Goal: Transaction & Acquisition: Purchase product/service

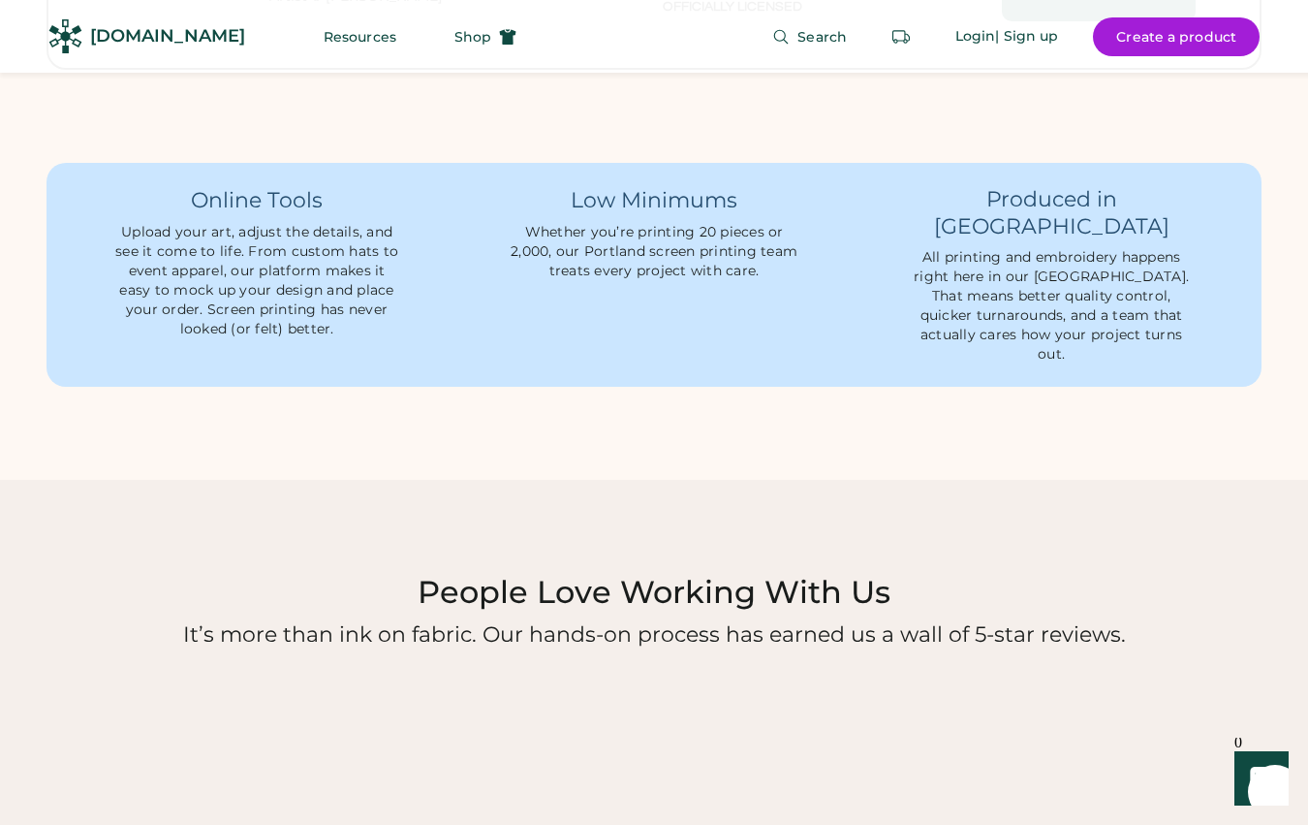
scroll to position [1557, 0]
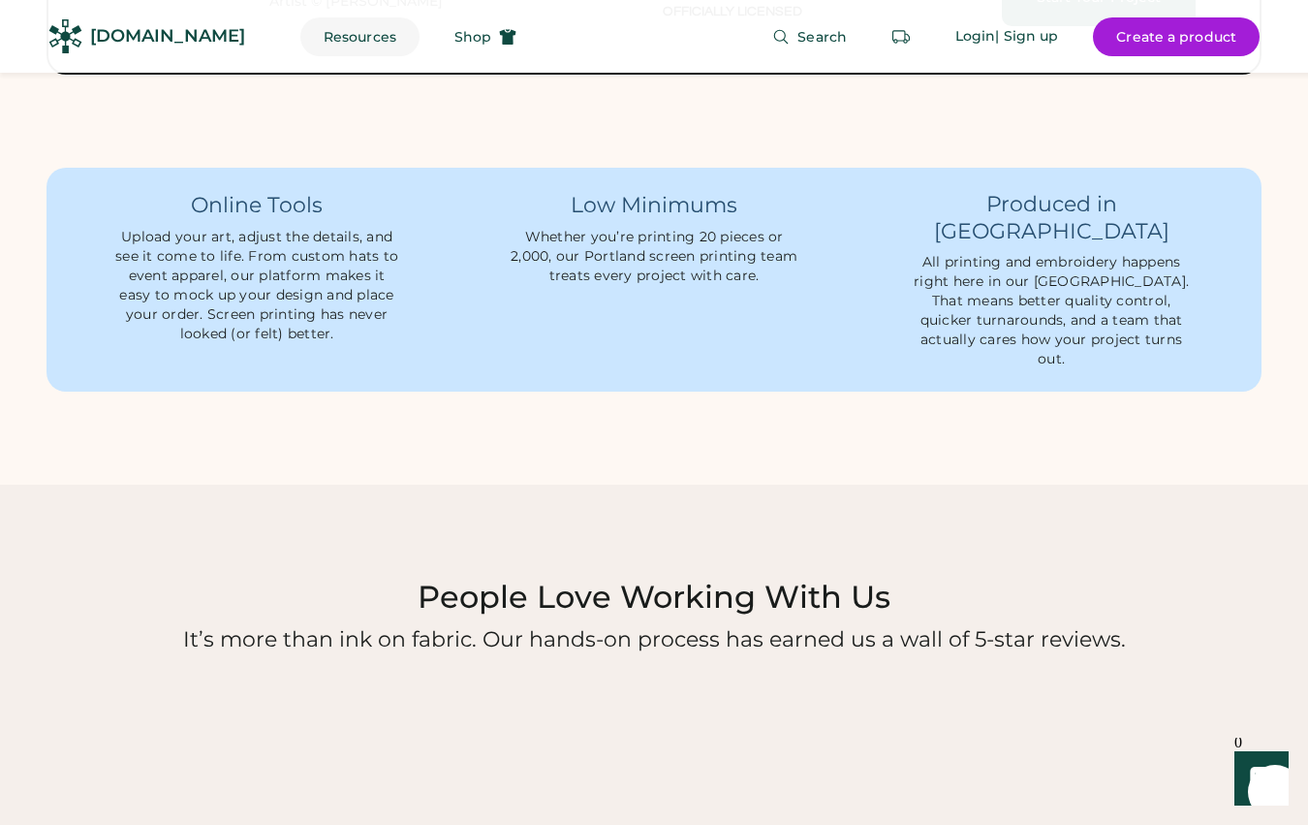
click at [312, 29] on button "Resources" at bounding box center [359, 36] width 119 height 39
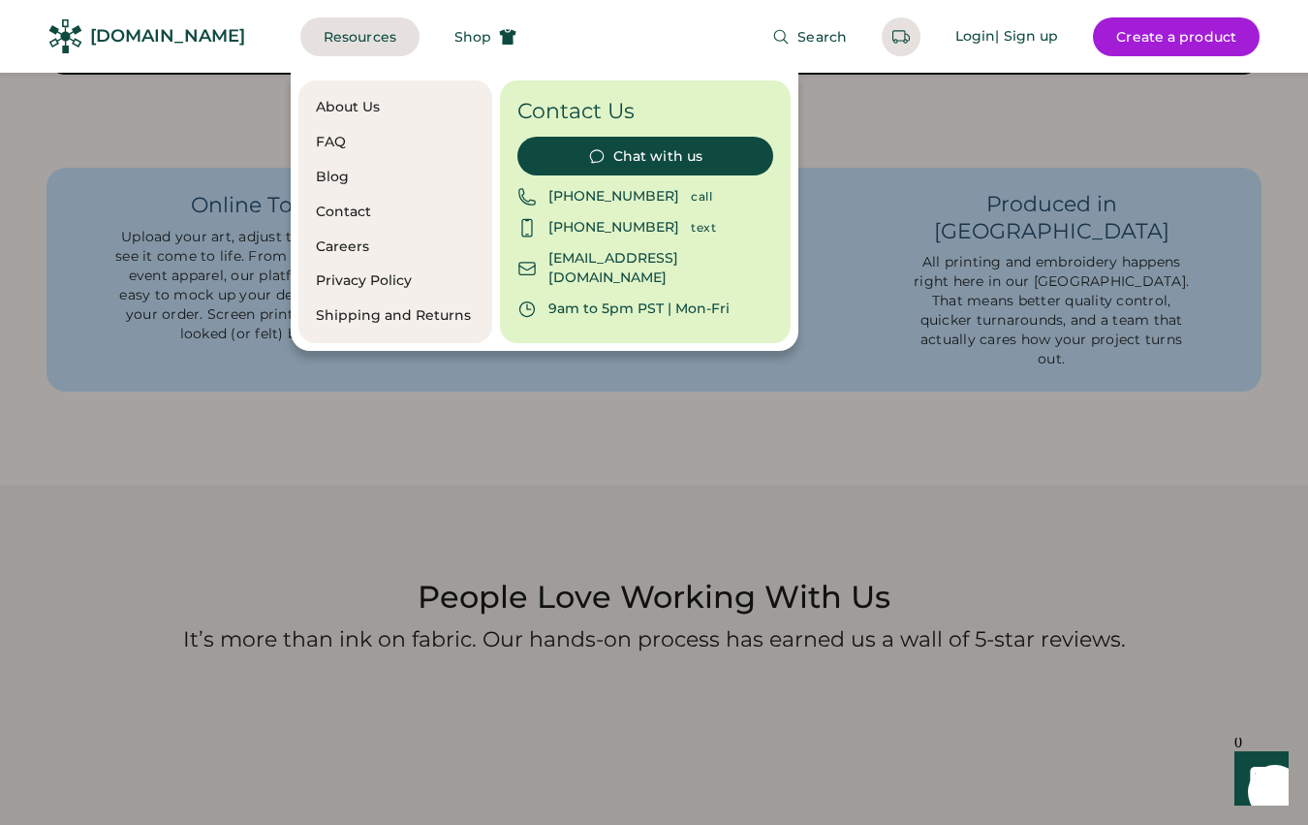
click at [319, 142] on div "FAQ" at bounding box center [395, 142] width 159 height 19
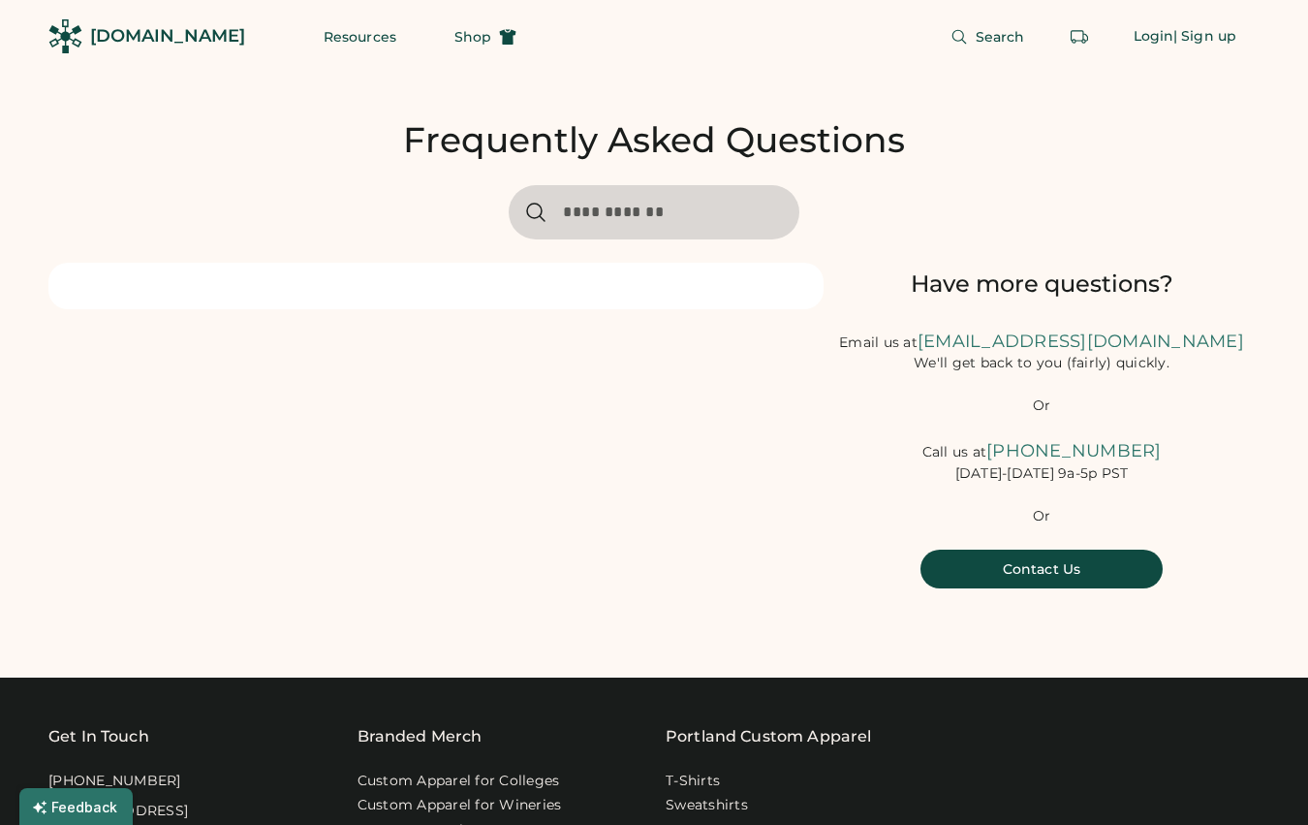
click at [612, 207] on input "input" at bounding box center [654, 212] width 291 height 54
type input "*********"
click at [455, 35] on span "Shop" at bounding box center [473, 37] width 37 height 14
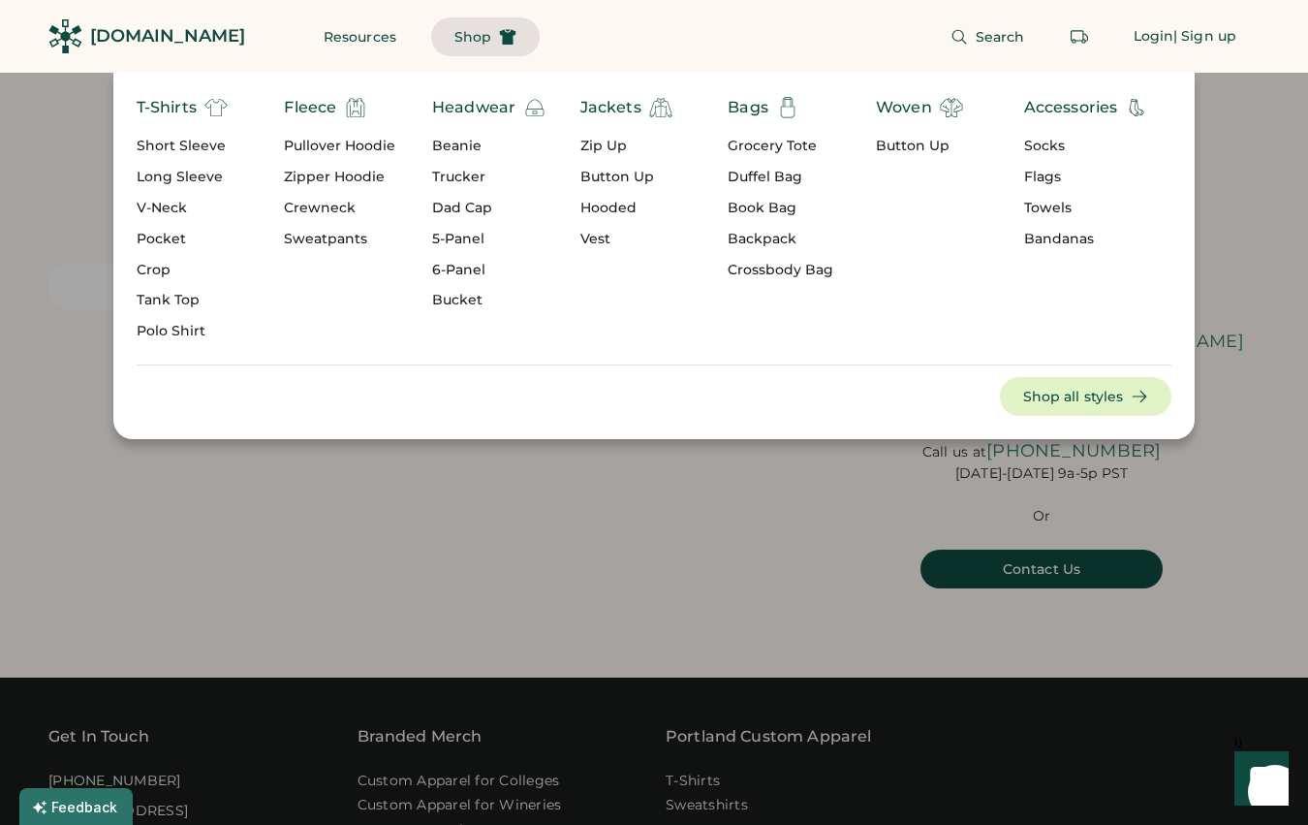
click at [465, 205] on div "Dad Cap" at bounding box center [489, 208] width 114 height 19
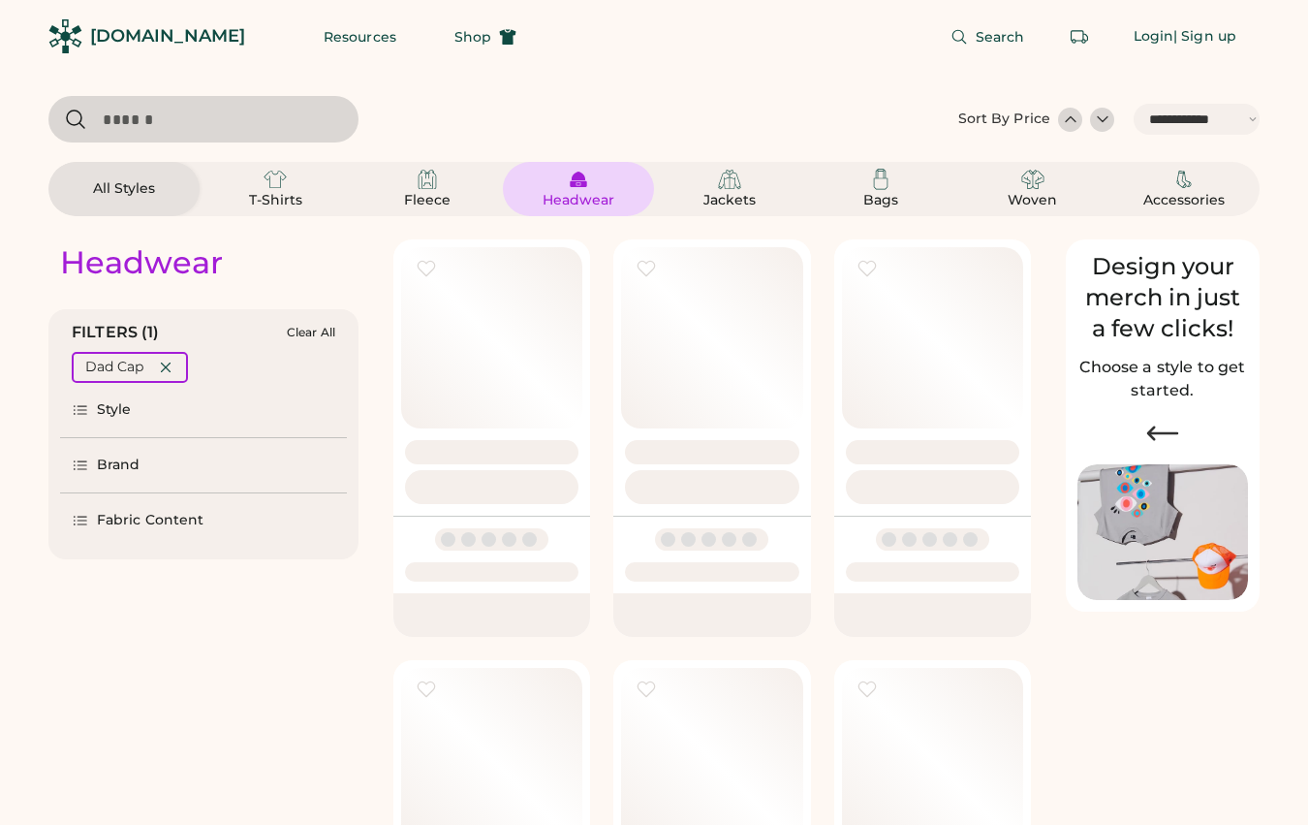
select select "*****"
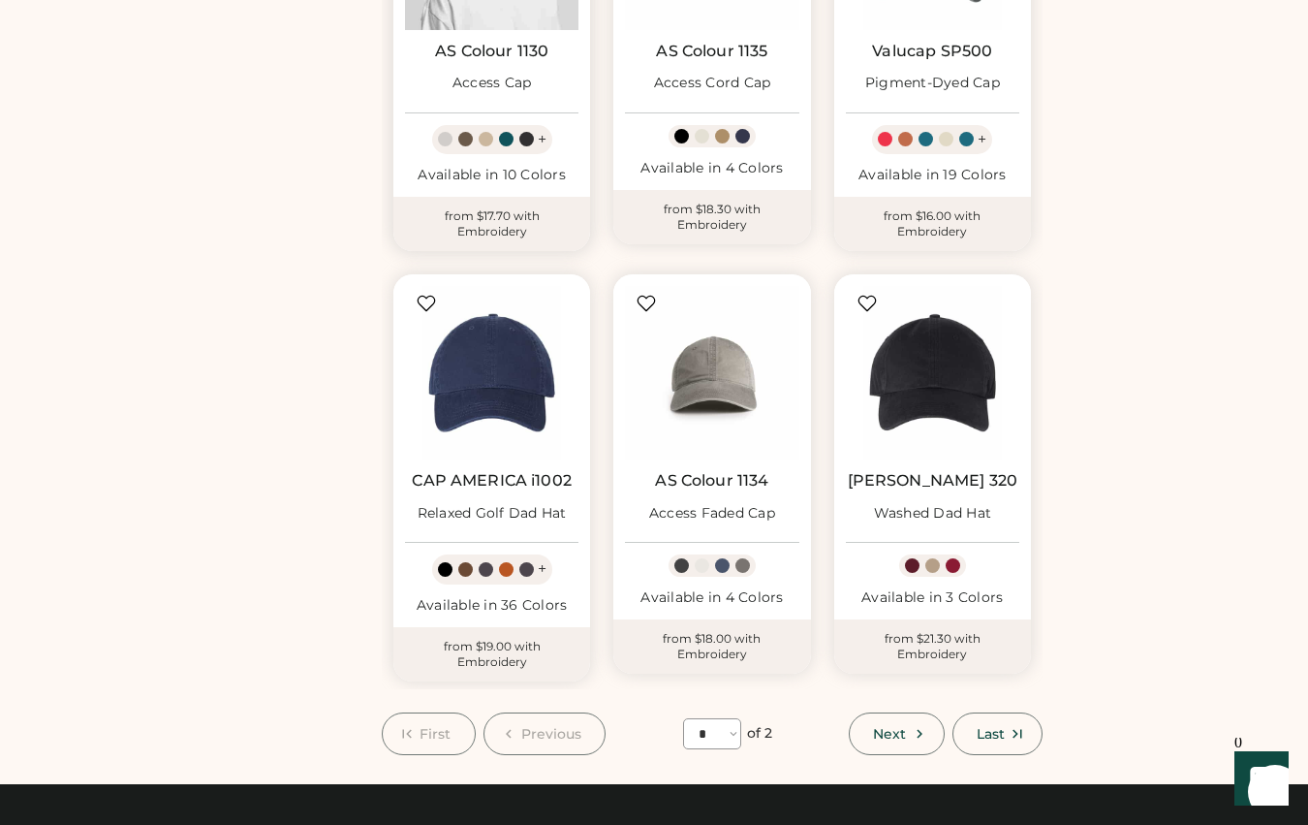
scroll to position [1341, 0]
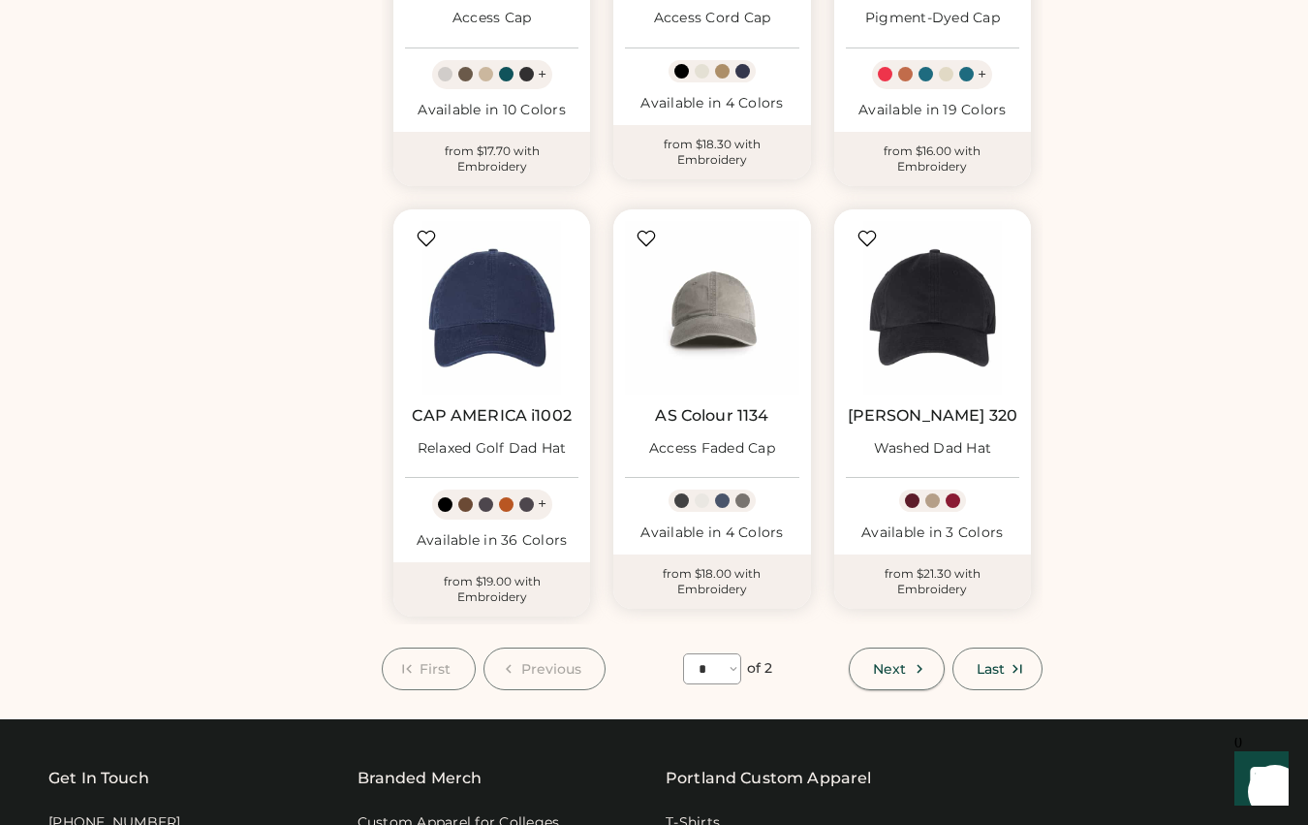
click at [888, 662] on span "Next" at bounding box center [889, 669] width 33 height 14
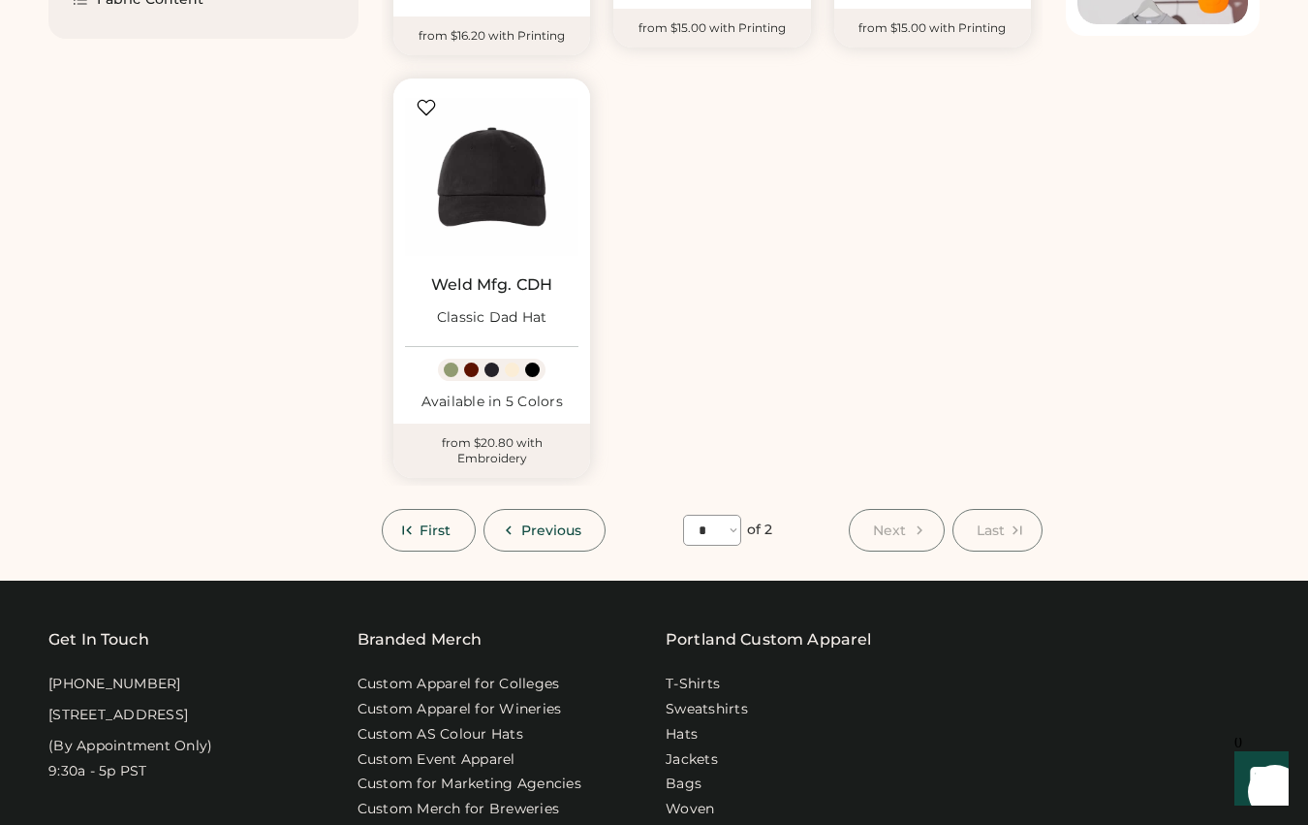
scroll to position [581, 0]
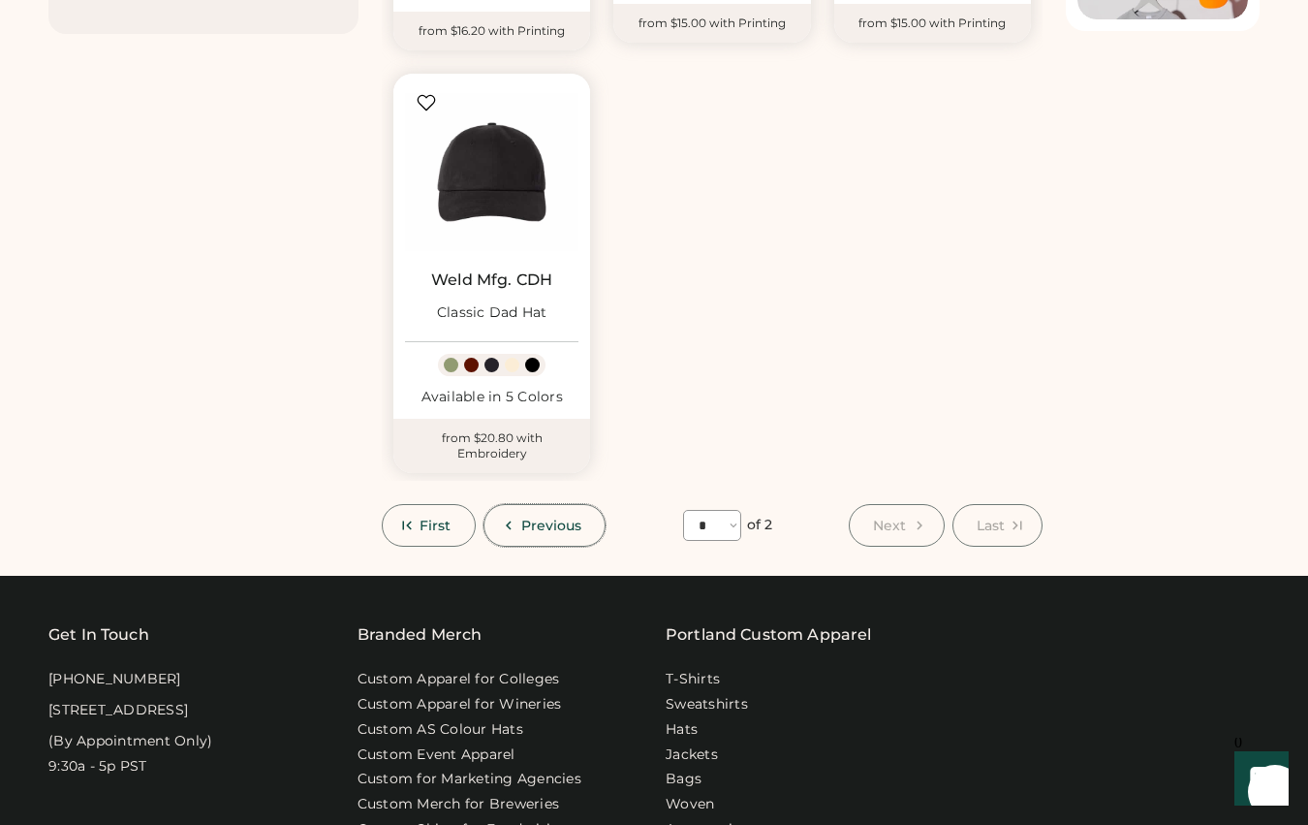
click at [539, 526] on span "Previous" at bounding box center [551, 526] width 61 height 14
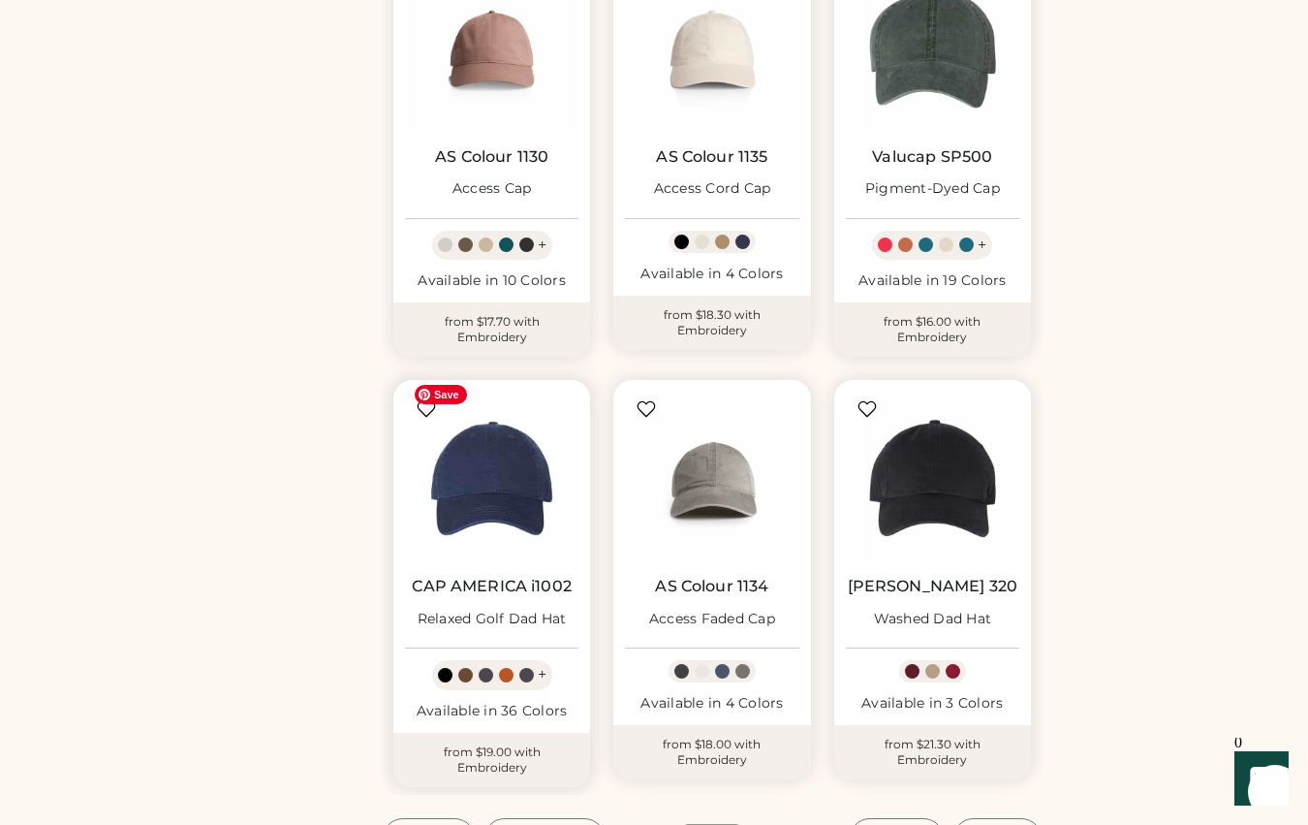
scroll to position [1196, 0]
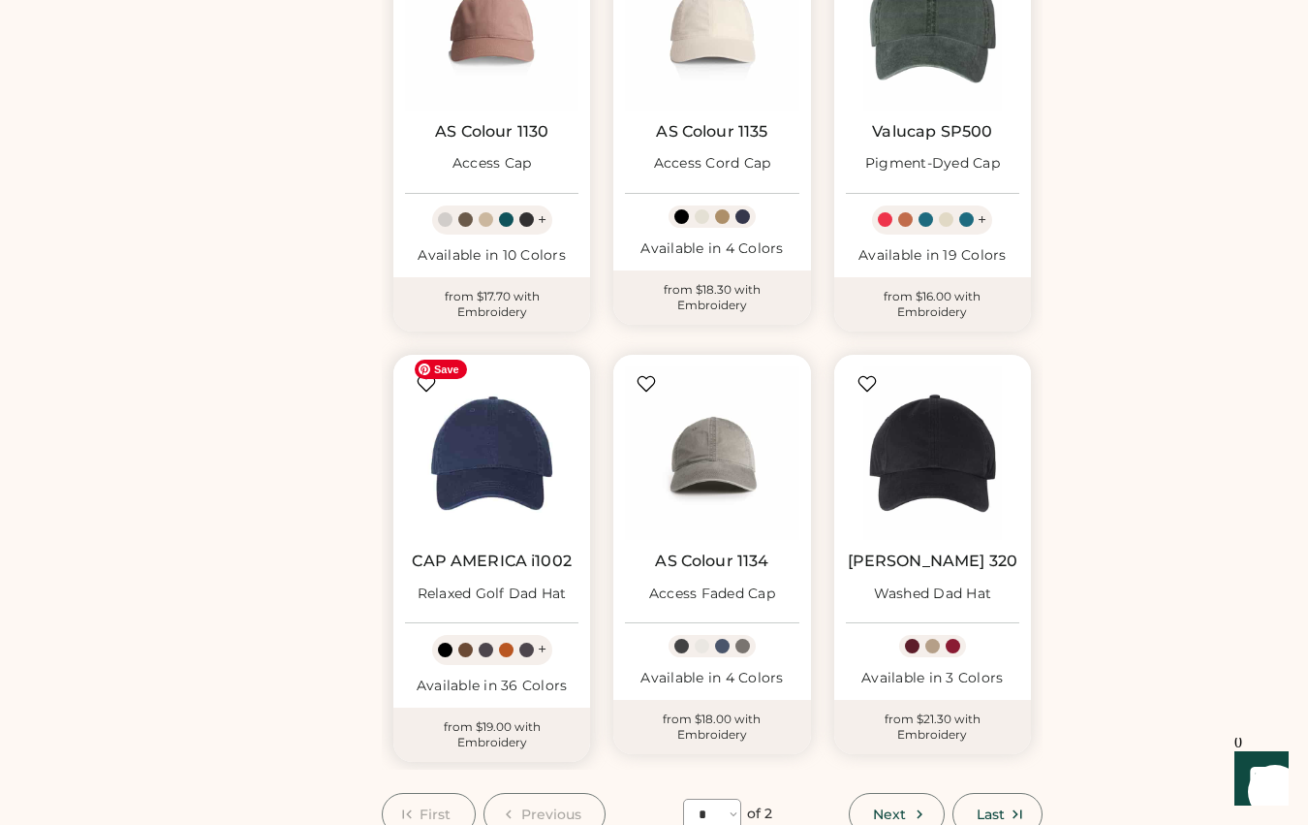
click at [519, 454] on img at bounding box center [491, 452] width 173 height 173
select select "*"
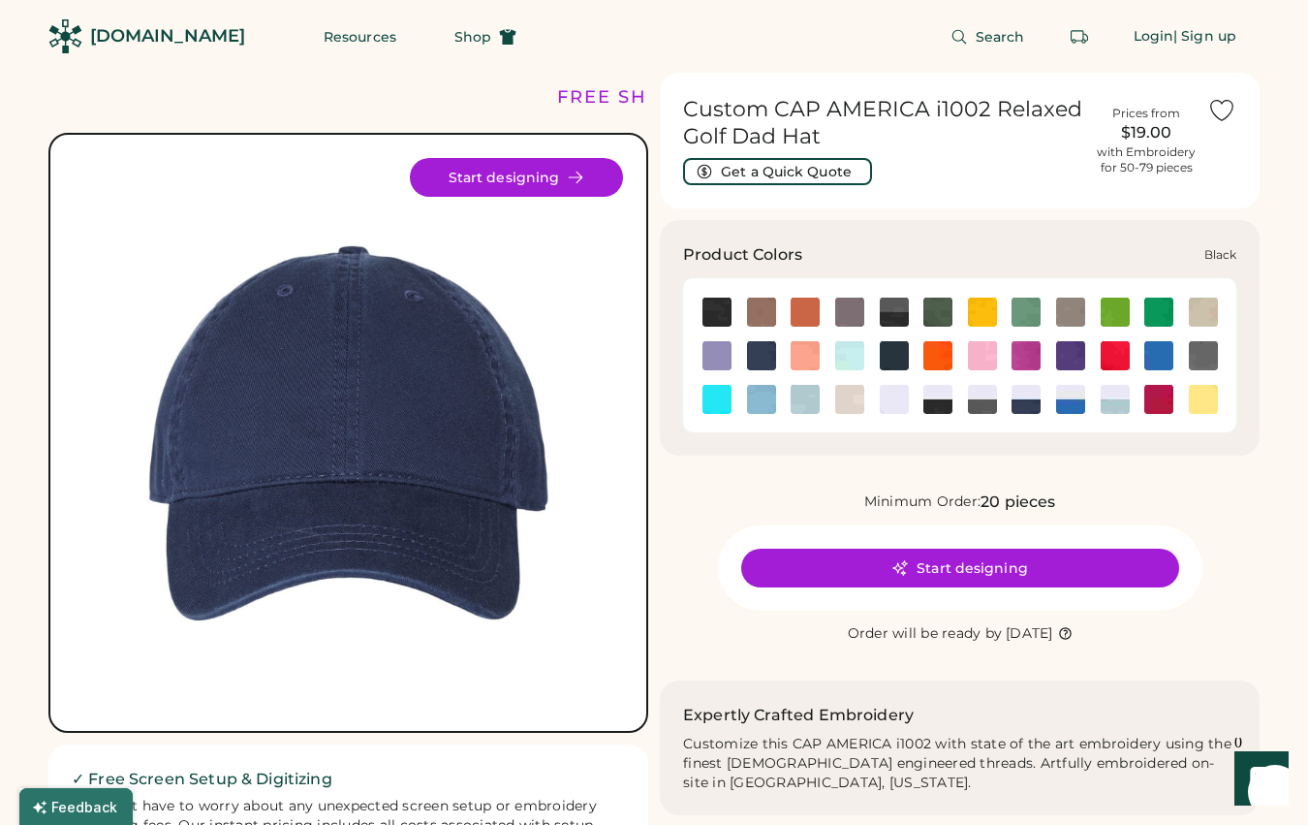
click at [716, 318] on img at bounding box center [717, 312] width 29 height 29
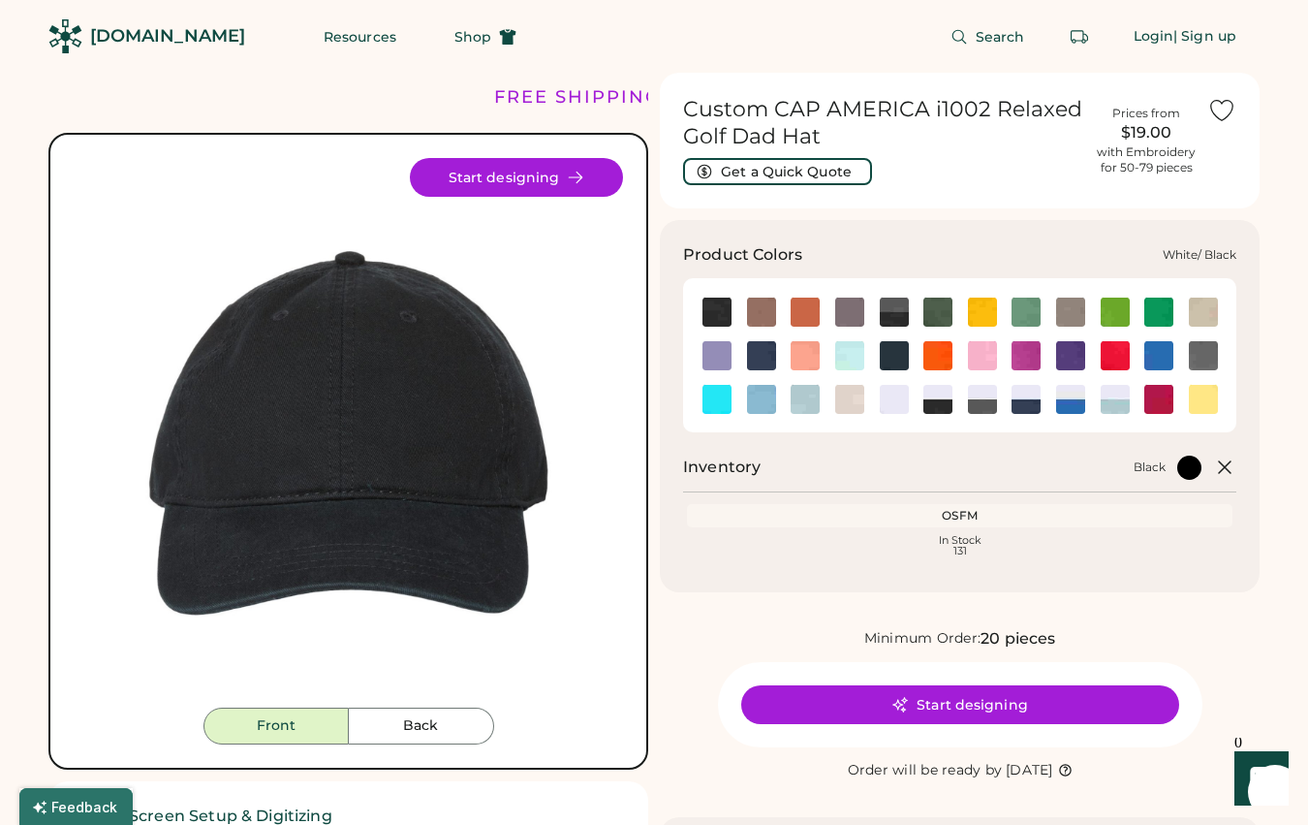
click at [938, 403] on img at bounding box center [938, 399] width 29 height 29
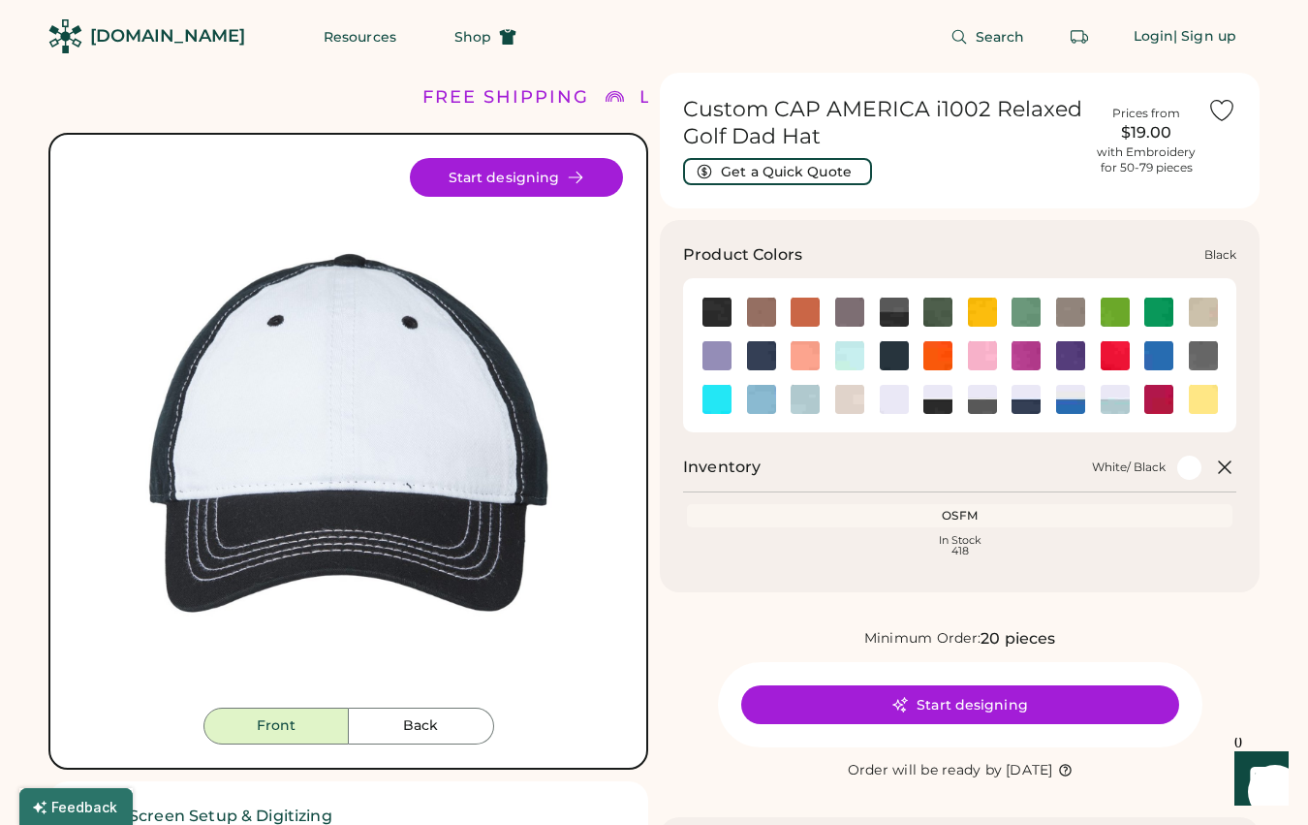
click at [721, 307] on img at bounding box center [717, 312] width 29 height 29
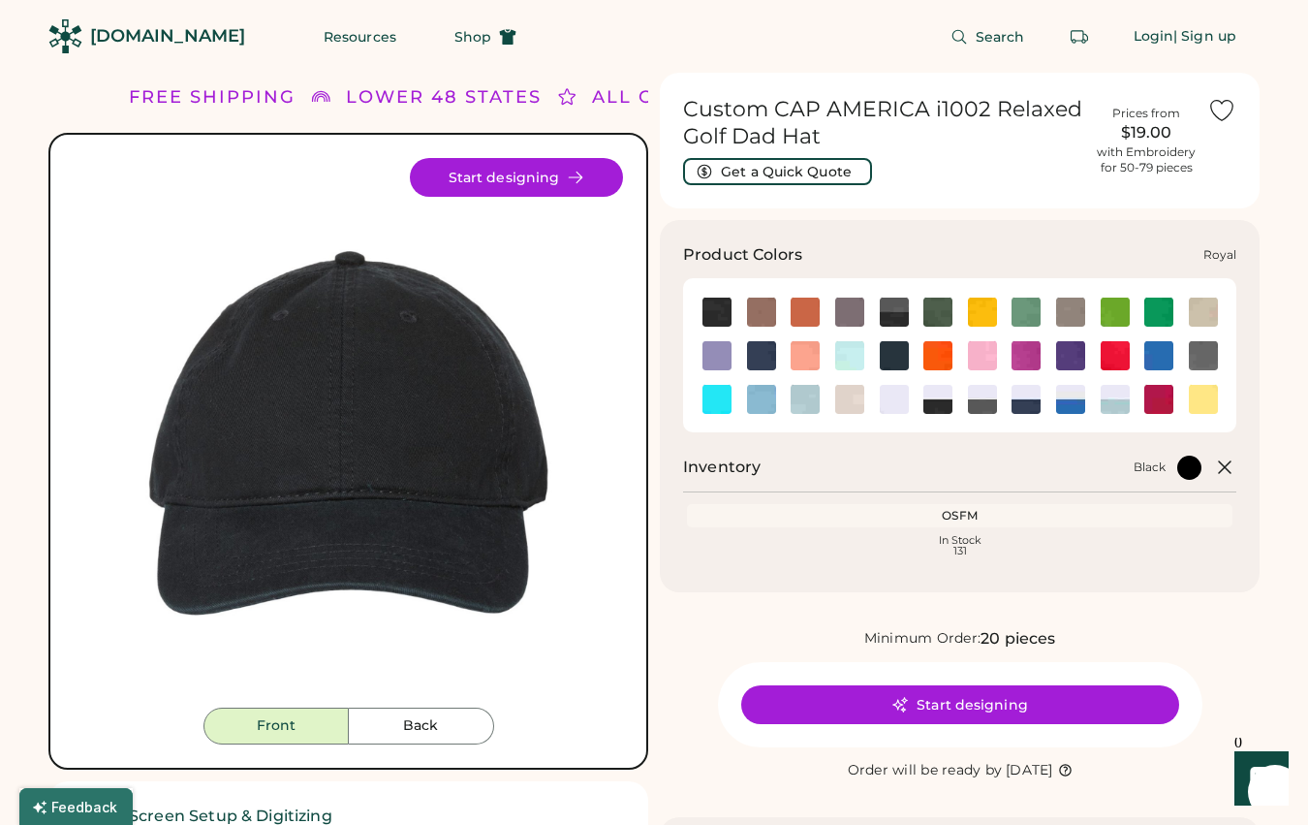
click at [1165, 356] on img at bounding box center [1159, 355] width 29 height 29
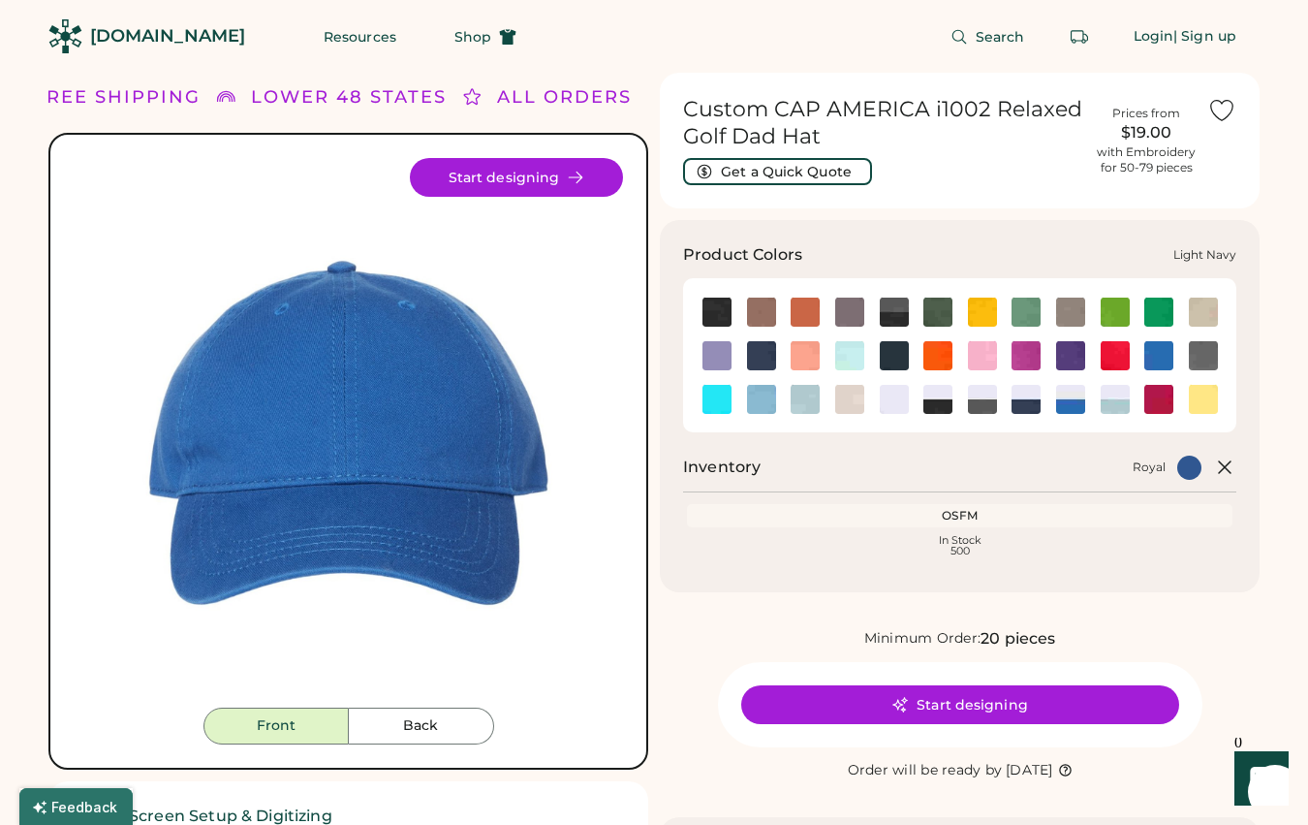
click at [762, 358] on img at bounding box center [761, 355] width 29 height 29
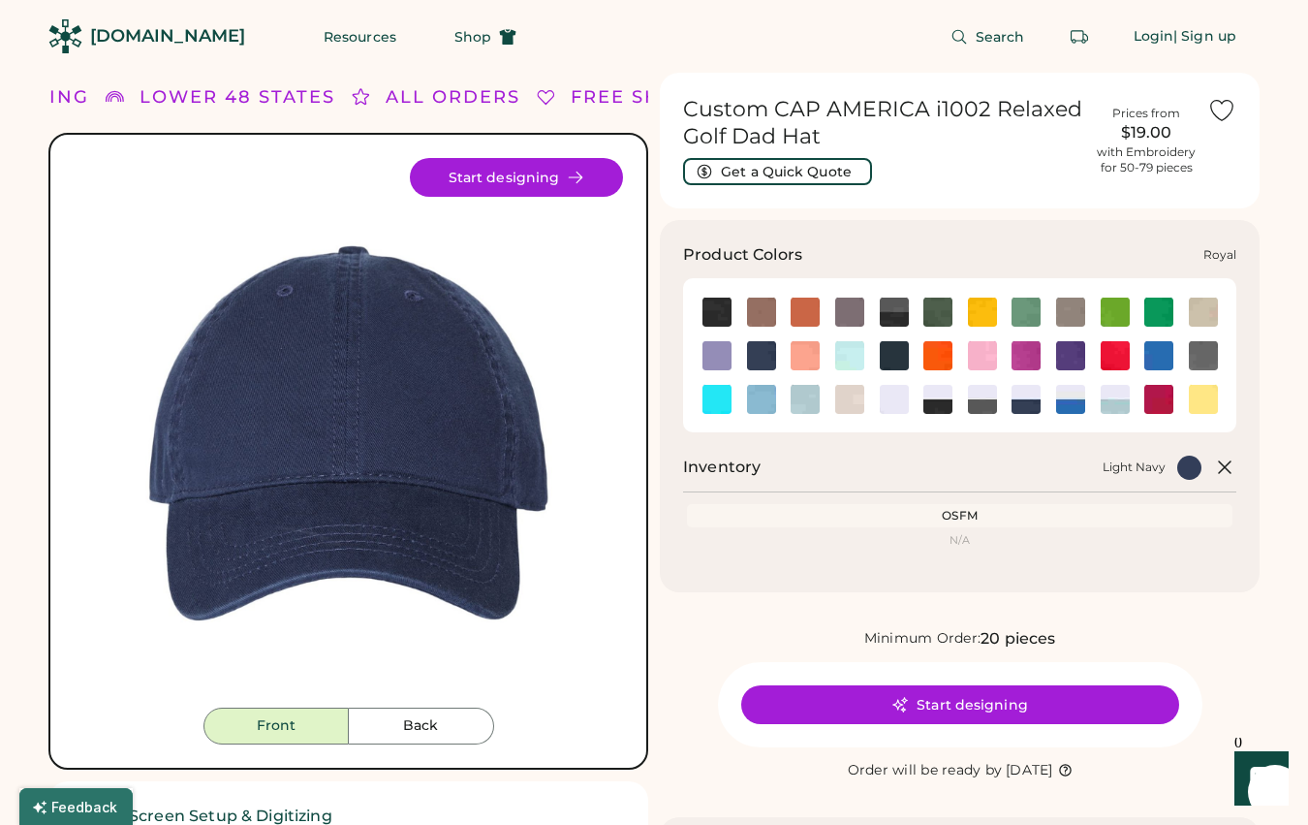
click at [1166, 358] on img at bounding box center [1159, 355] width 29 height 29
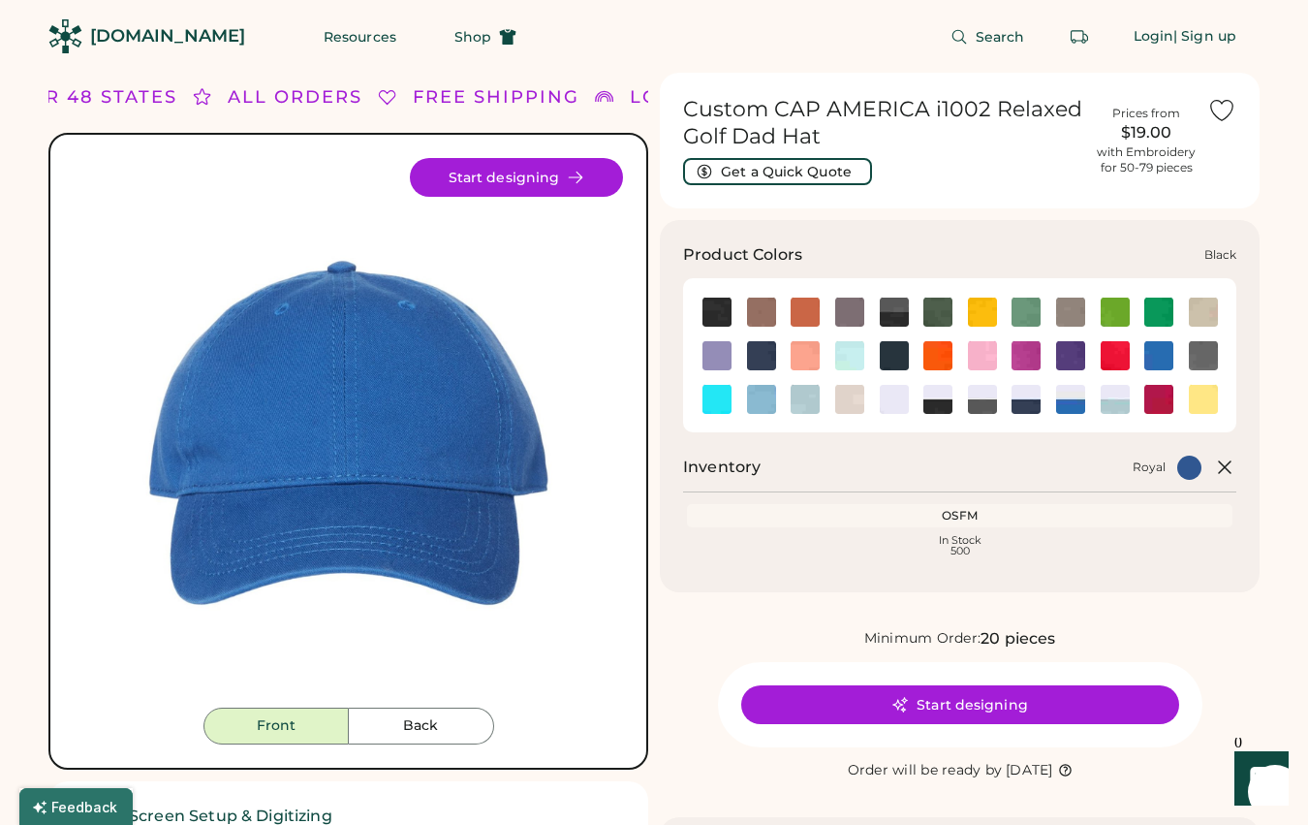
click at [712, 314] on img at bounding box center [717, 312] width 29 height 29
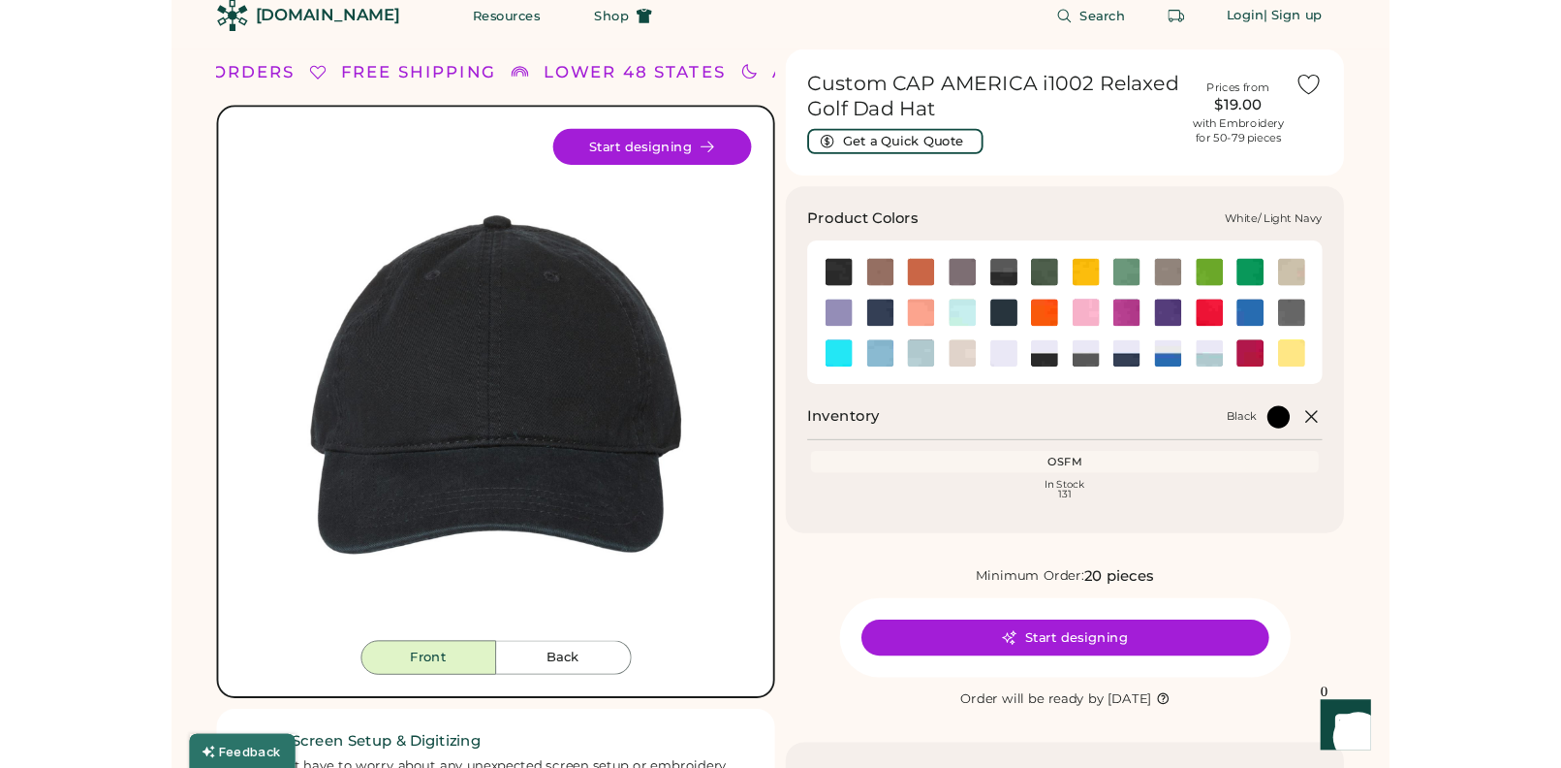
scroll to position [22, 0]
